Goal: Information Seeking & Learning: Learn about a topic

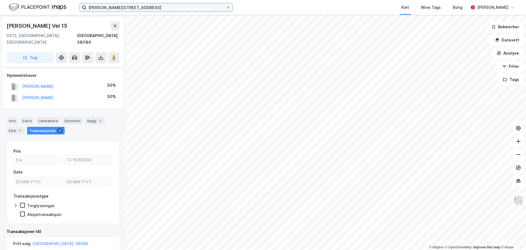
scroll to position [27, 0]
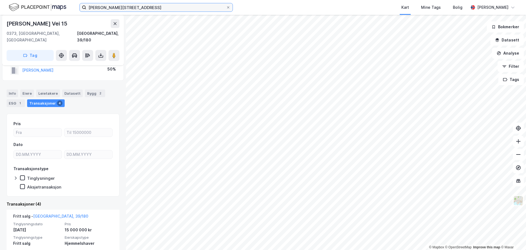
click at [117, 11] on input "[PERSON_NAME][STREET_ADDRESS]" at bounding box center [156, 7] width 140 height 8
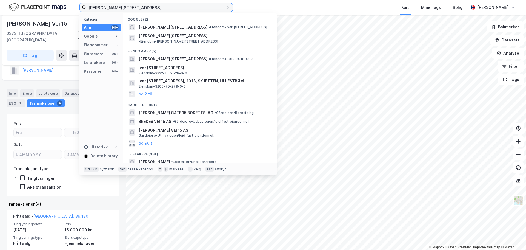
click at [117, 11] on input "[PERSON_NAME][STREET_ADDRESS]" at bounding box center [156, 7] width 140 height 8
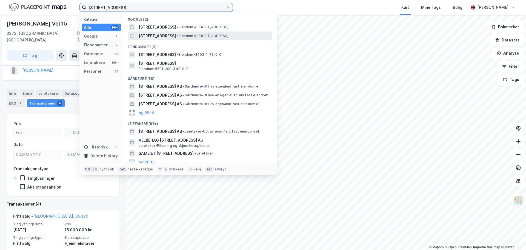
type input "[STREET_ADDRESS]"
click at [180, 34] on span "• Eiendom • [STREET_ADDRESS]" at bounding box center [203, 36] width 52 height 4
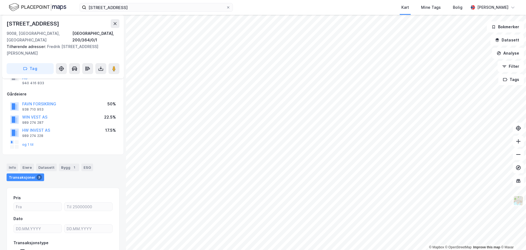
scroll to position [54, 0]
click at [16, 164] on div "Info" at bounding box center [13, 168] width 12 height 8
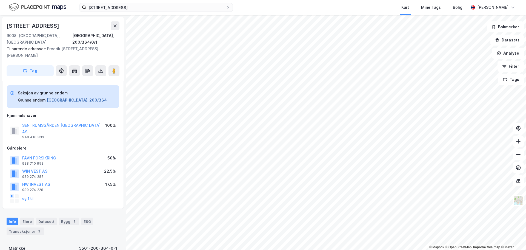
click at [76, 97] on button "[GEOGRAPHIC_DATA], 200/364" at bounding box center [77, 100] width 60 height 7
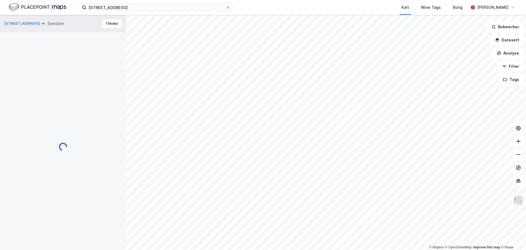
scroll to position [1, 0]
